Goal: Task Accomplishment & Management: Manage account settings

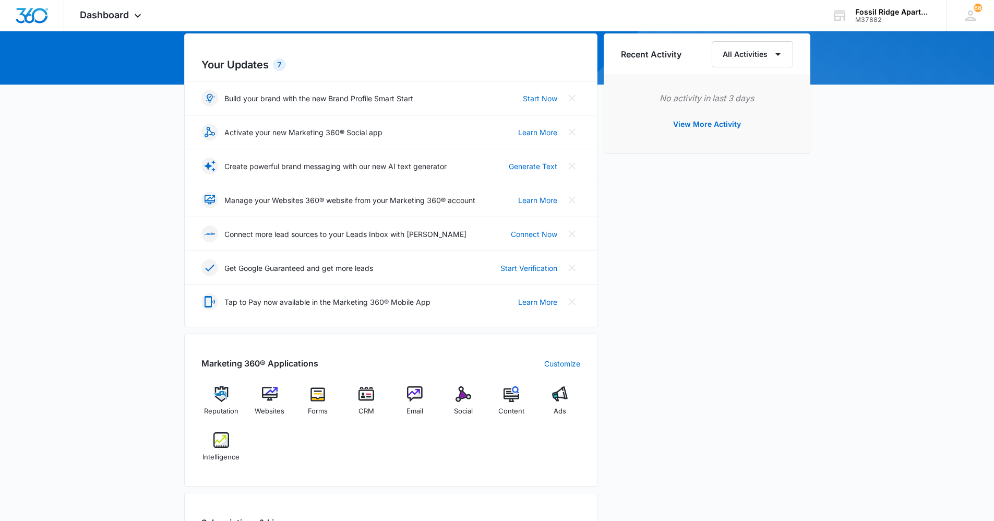
scroll to position [104, 0]
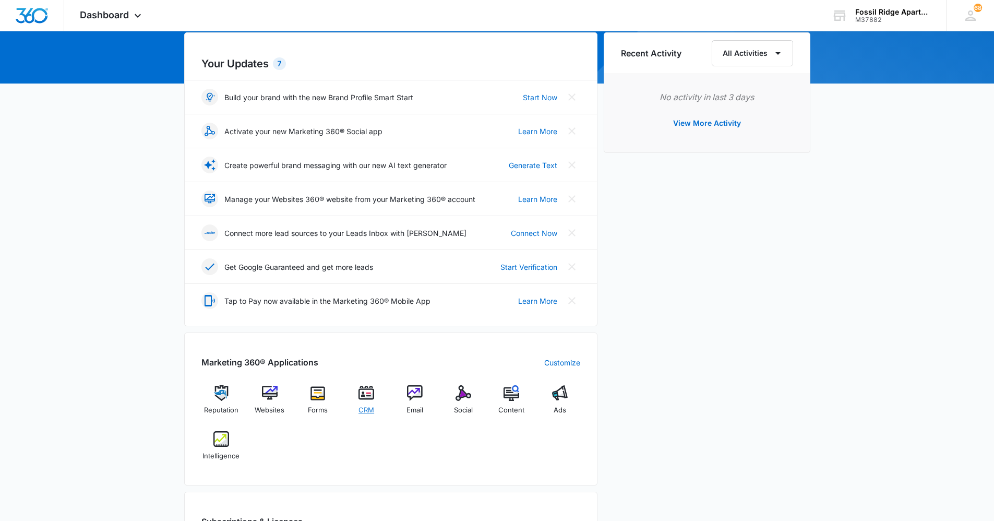
click at [358, 405] on div "CRM" at bounding box center [367, 403] width 40 height 37
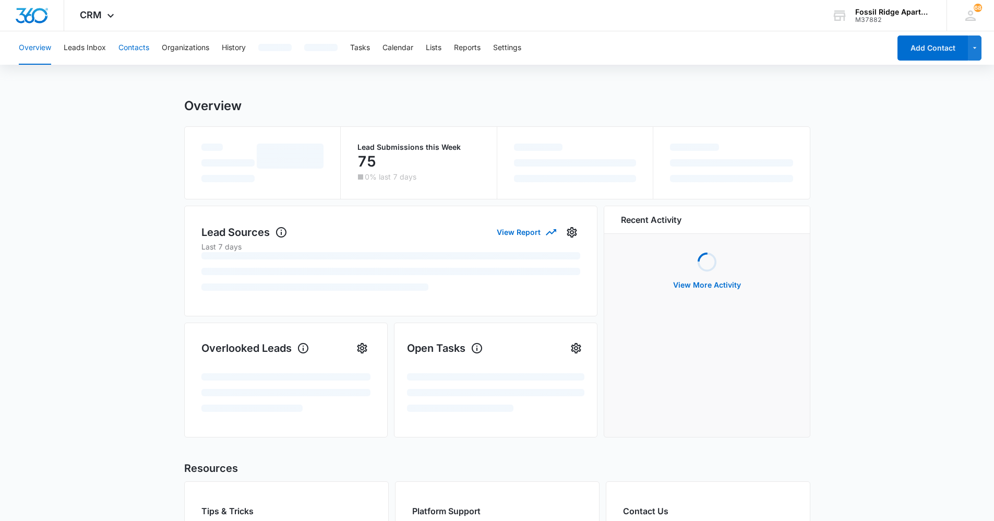
click at [129, 45] on button "Contacts" at bounding box center [133, 47] width 31 height 33
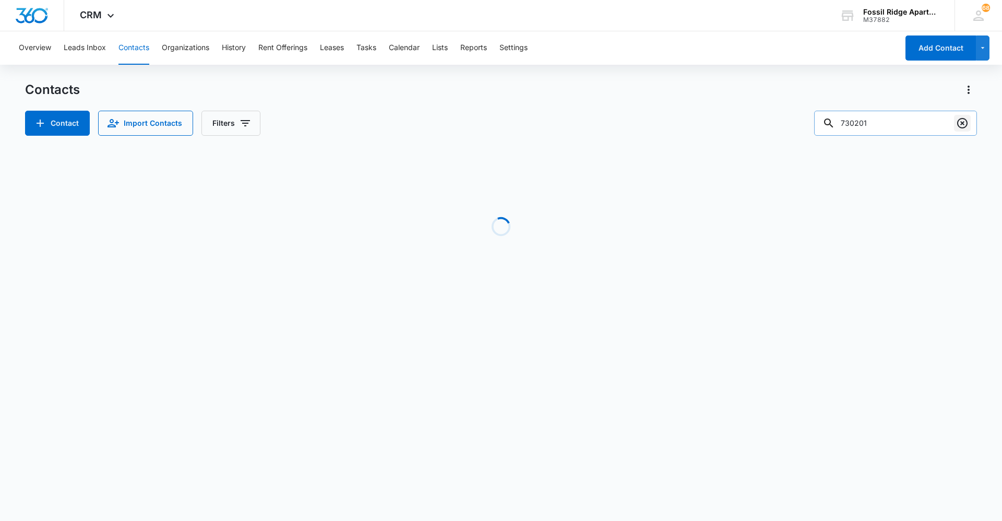
click at [957, 120] on icon "Clear" at bounding box center [962, 123] width 13 height 13
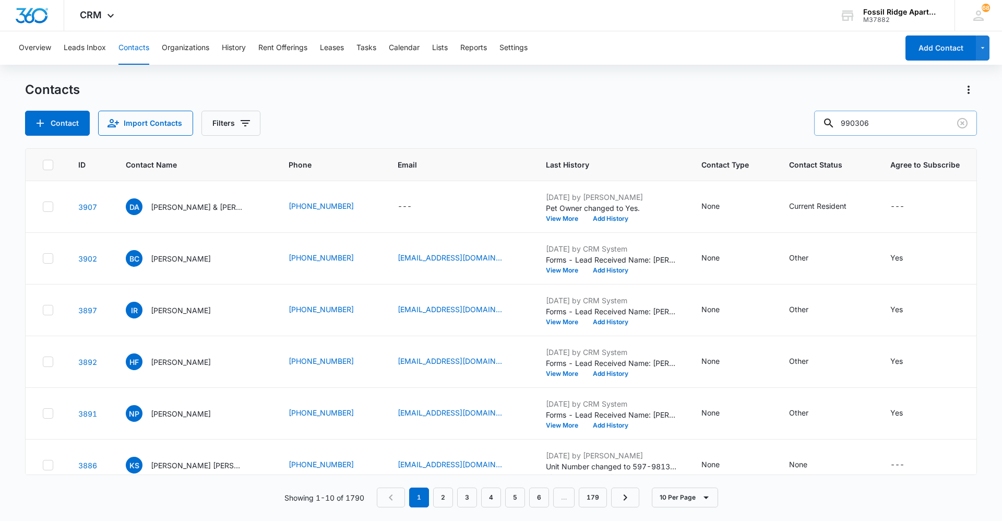
type input "990306"
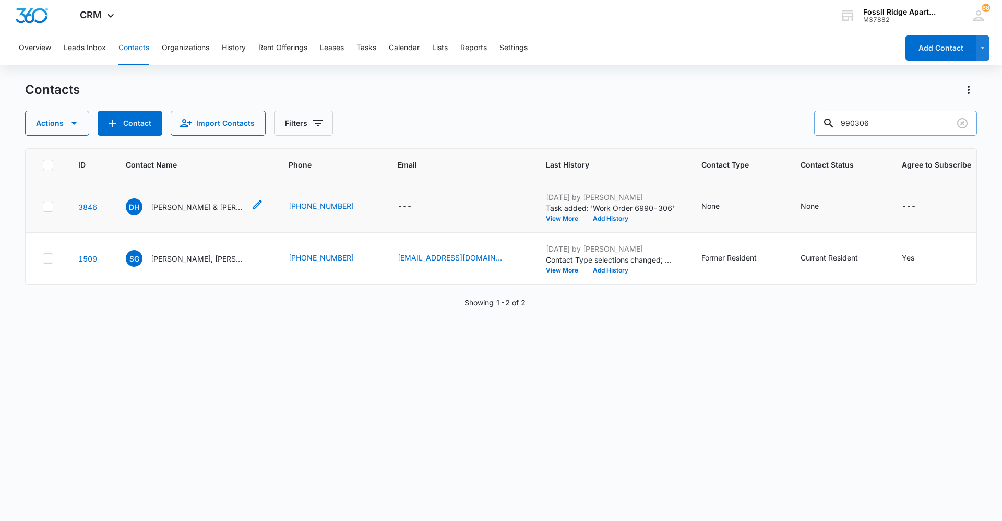
click at [181, 205] on p "[PERSON_NAME] & [PERSON_NAME]" at bounding box center [198, 206] width 94 height 11
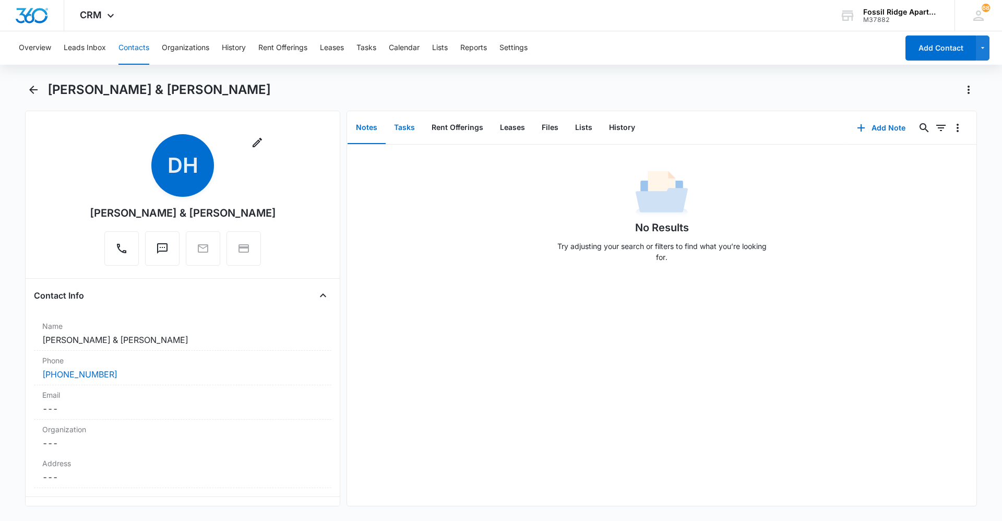
click at [406, 128] on button "Tasks" at bounding box center [405, 128] width 38 height 32
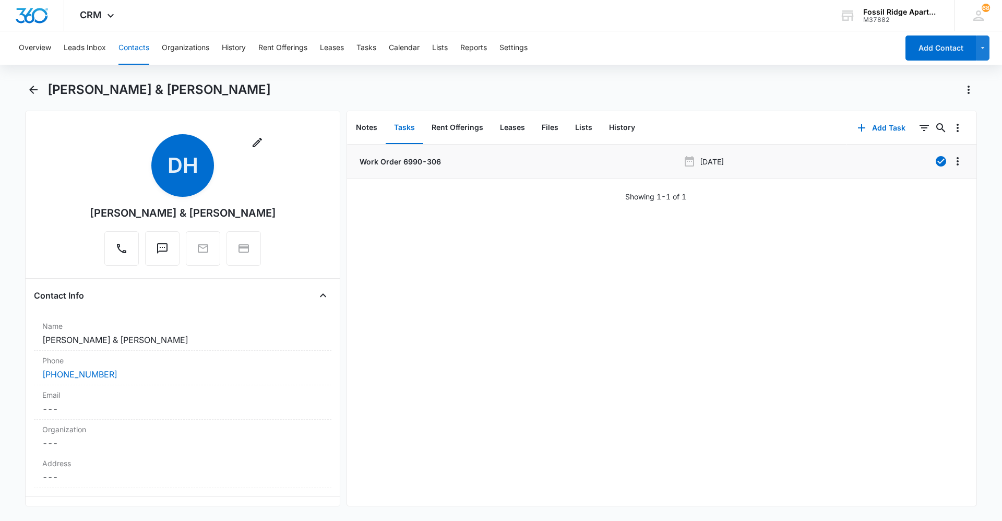
click at [408, 163] on p "Work Order 6990-306" at bounding box center [400, 161] width 84 height 11
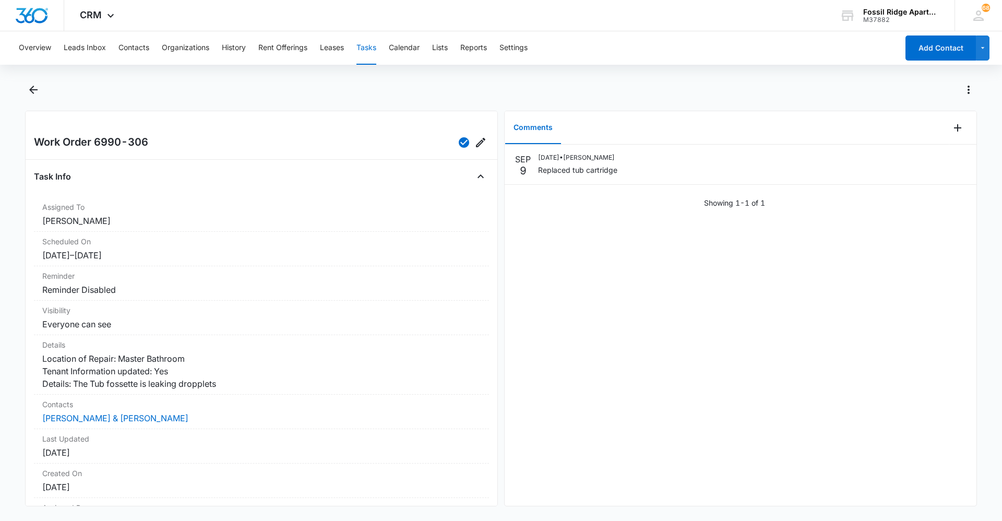
click at [586, 212] on div "[DATE] [DATE] • [PERSON_NAME] Replaced tub cartridge Showing 1-1 of 1" at bounding box center [741, 181] width 472 height 72
drag, startPoint x: 755, startPoint y: 336, endPoint x: 752, endPoint y: 331, distance: 6.0
click at [755, 337] on div "[DATE] [DATE] • [PERSON_NAME] Replaced tub cartridge Showing 1-1 of 1" at bounding box center [741, 325] width 472 height 361
